Goal: Check status: Check status

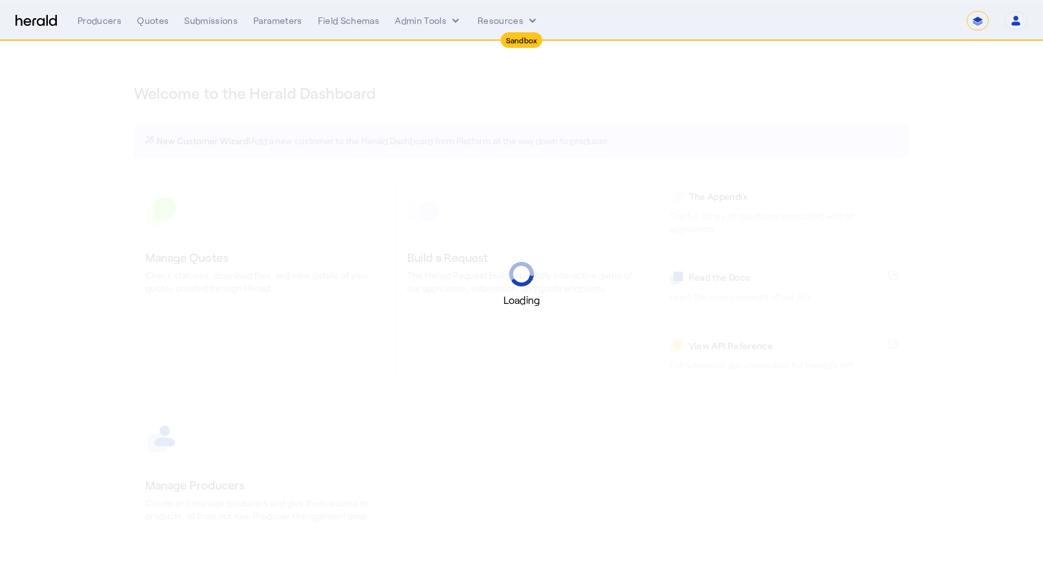
select select "*******"
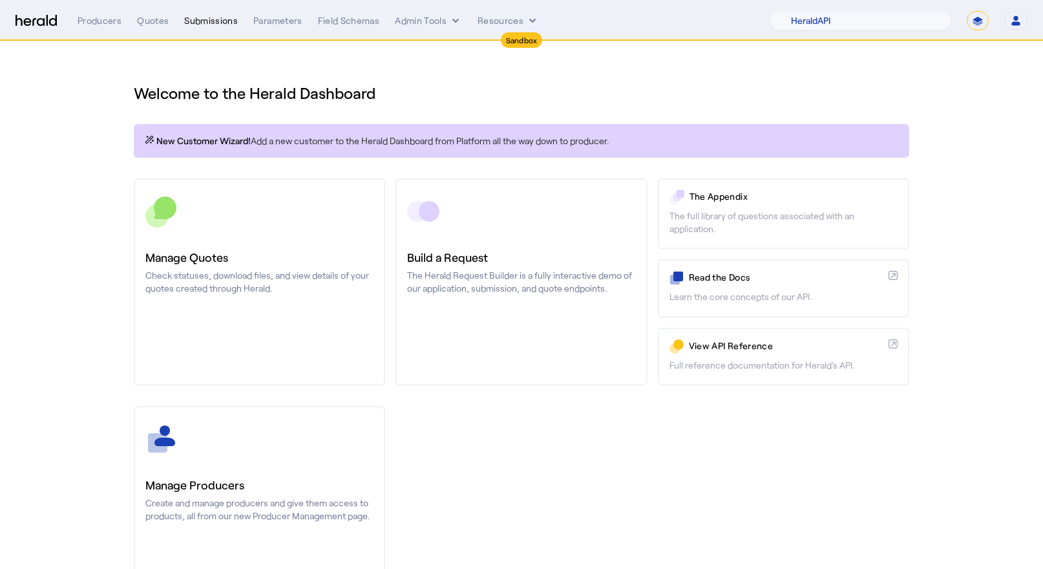
click at [207, 14] on div "Submissions" at bounding box center [211, 20] width 54 height 13
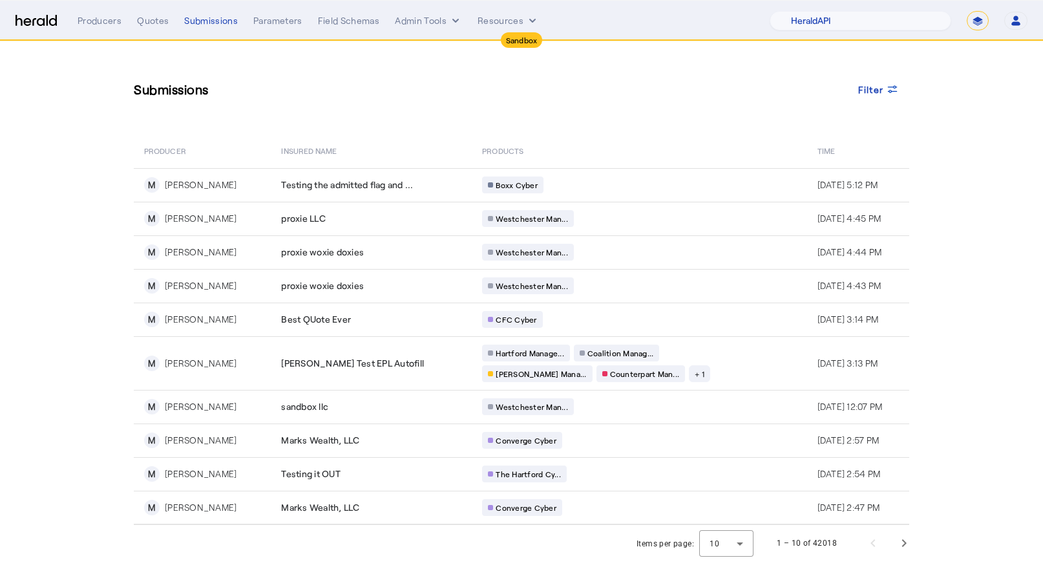
click at [903, 31] on nav "Sandbox Menu Producers Quotes Submissions Parameters Field Schemas Admin Tools …" at bounding box center [521, 21] width 1043 height 40
click at [901, 20] on select "1Fort Acrisure Acturis Affinity Advisors Affinity Risk Agentero AmWins Anzen Ao…" at bounding box center [860, 20] width 182 height 19
select select "pfm_129z_babbix"
click at [805, 11] on select "1Fort Acrisure Acturis Affinity Advisors Affinity Risk Agentero AmWins Anzen Ao…" at bounding box center [860, 20] width 182 height 19
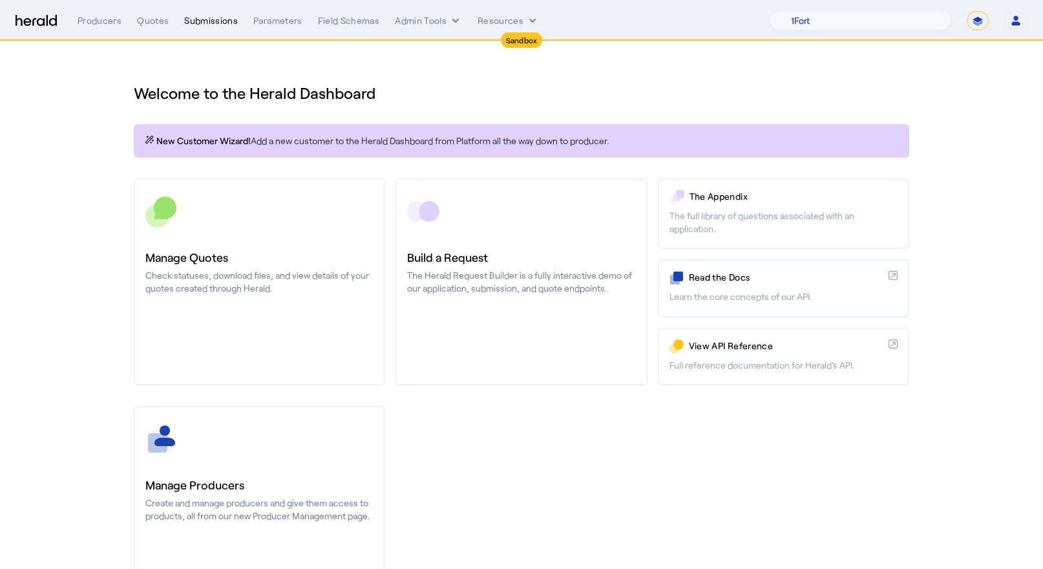
click at [220, 24] on div "Submissions" at bounding box center [211, 20] width 54 height 13
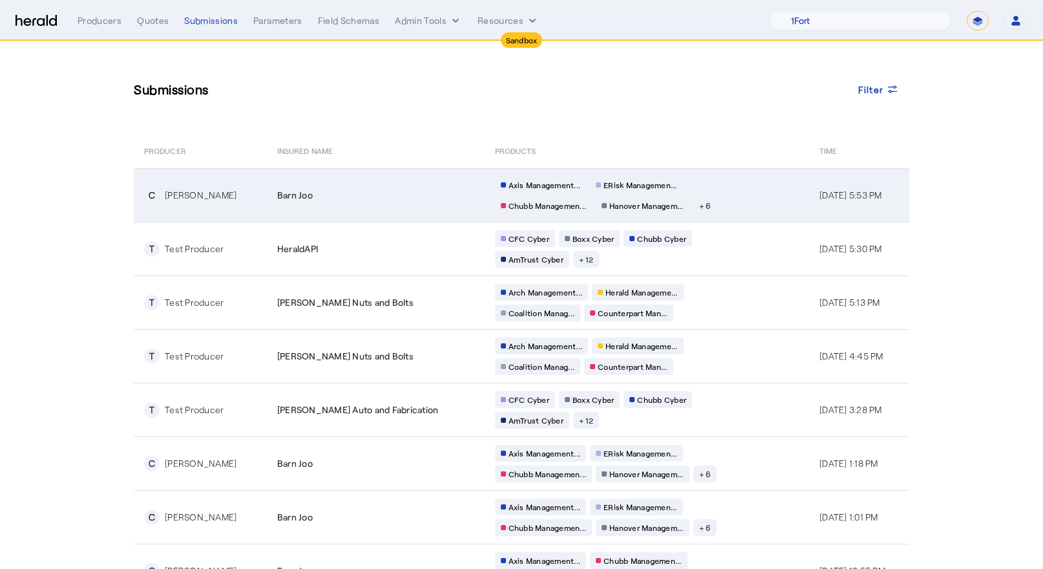
click at [247, 209] on td "C [PERSON_NAME]" at bounding box center [200, 195] width 133 height 54
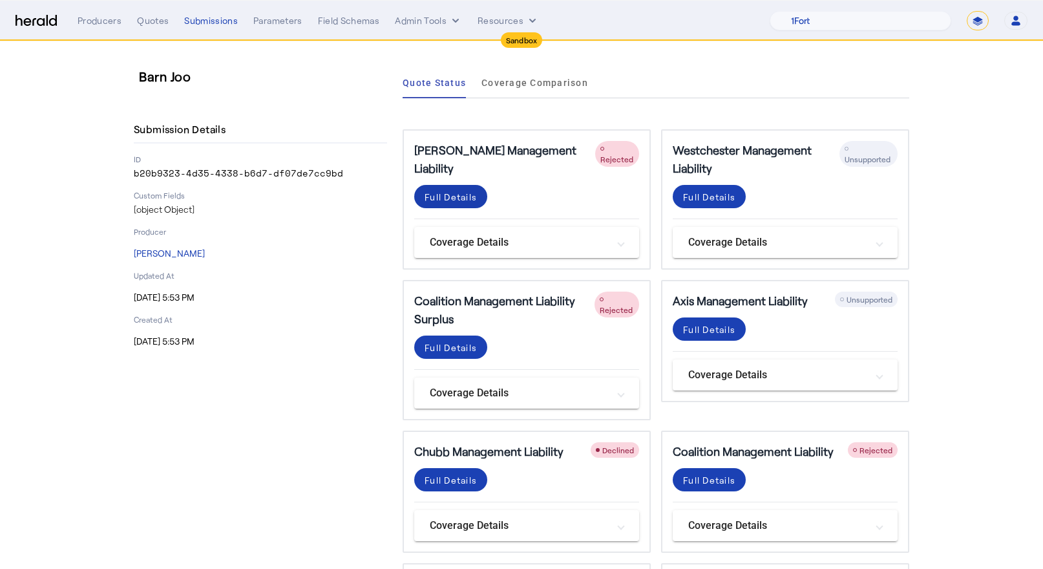
click at [428, 190] on div "Full Details" at bounding box center [450, 197] width 52 height 14
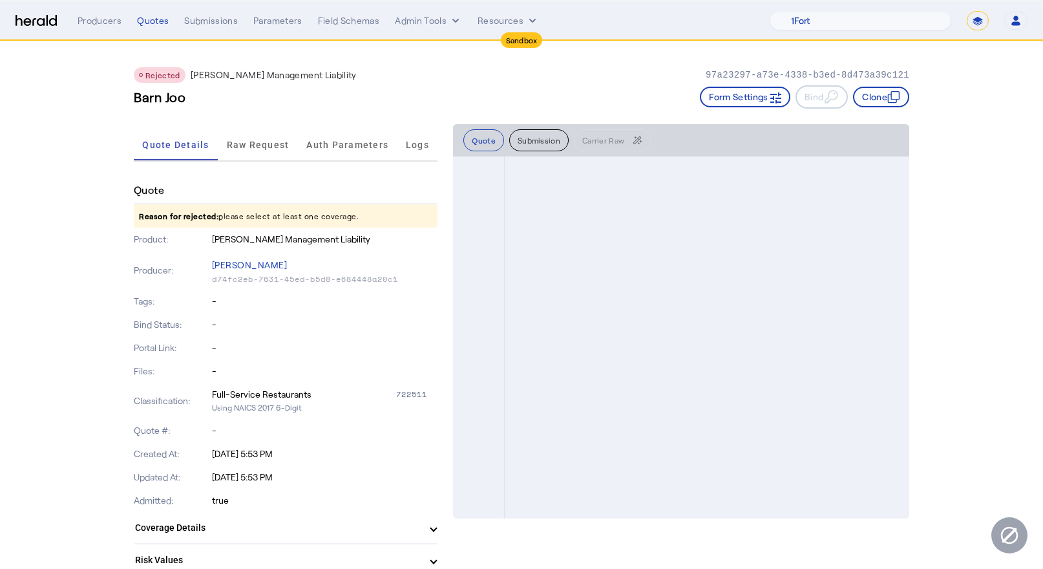
scroll to position [1147, 0]
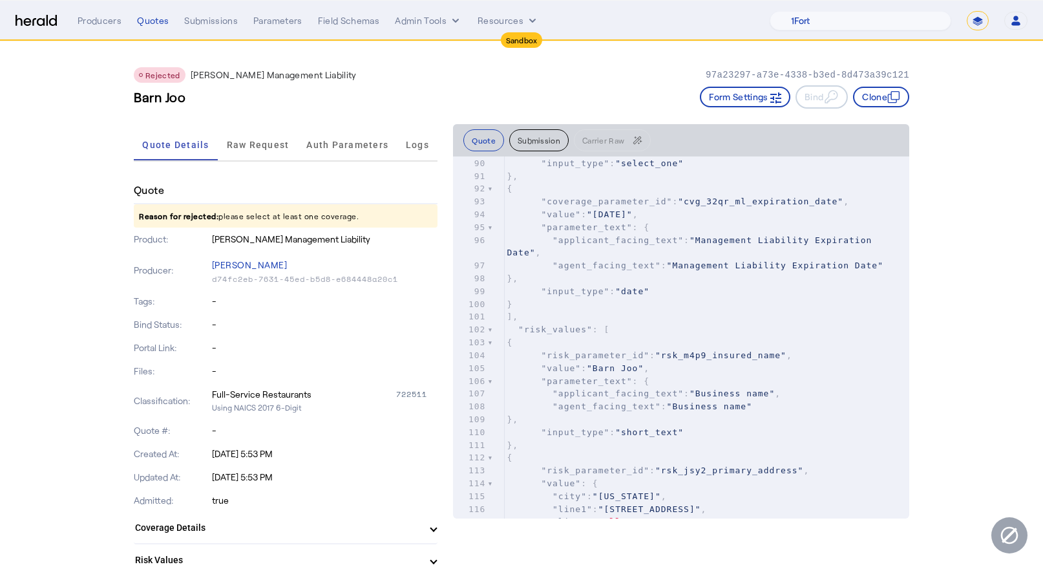
click at [565, 285] on pre "}," at bounding box center [706, 278] width 405 height 13
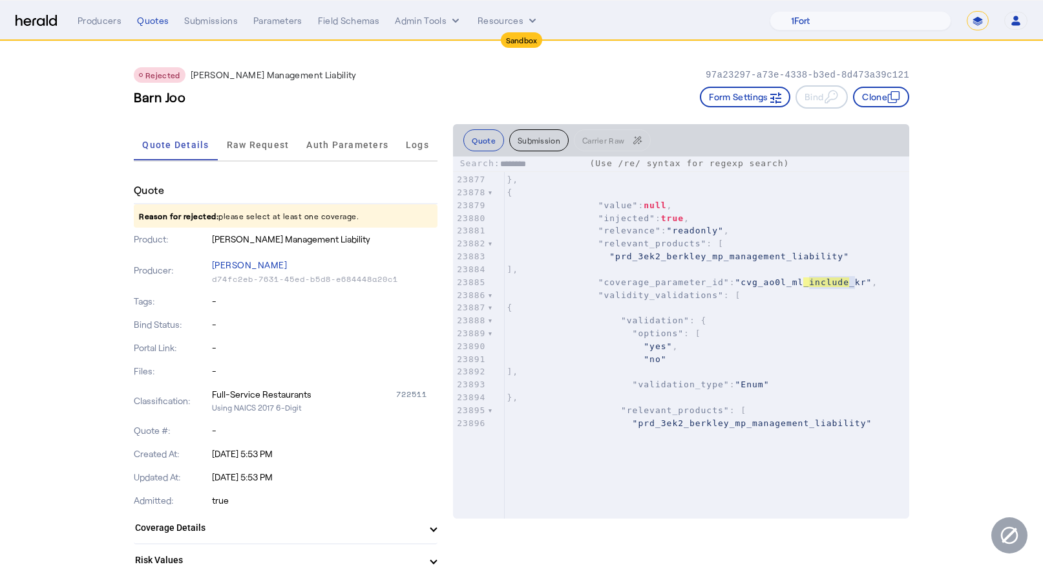
scroll to position [0, 0]
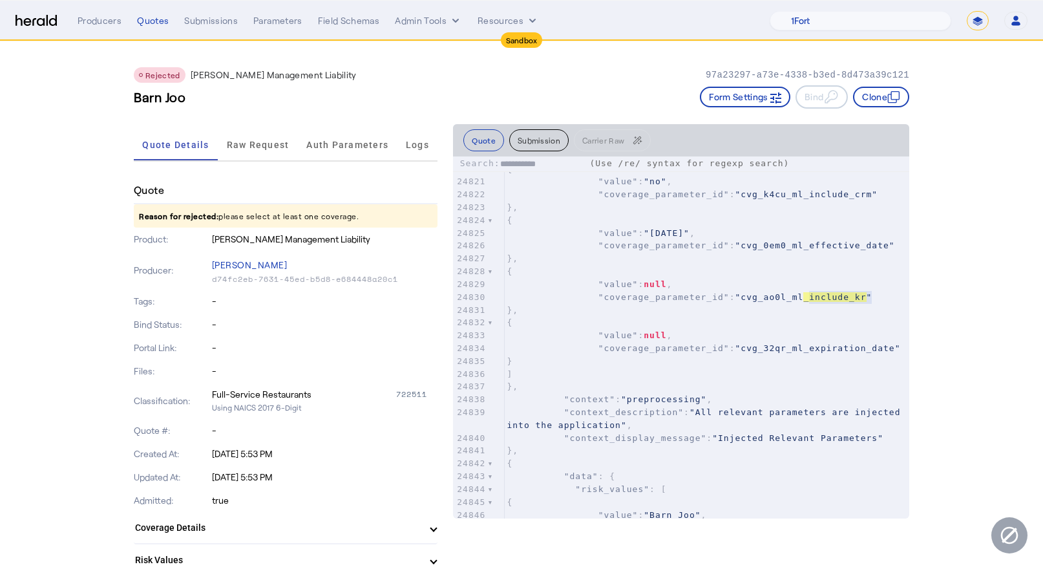
type input "**********"
click at [224, 22] on div "Submissions" at bounding box center [211, 20] width 54 height 13
